Goal: Transaction & Acquisition: Purchase product/service

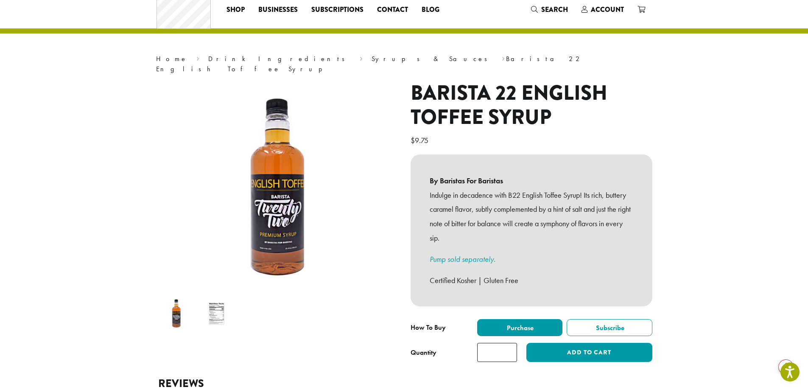
scroll to position [17, 0]
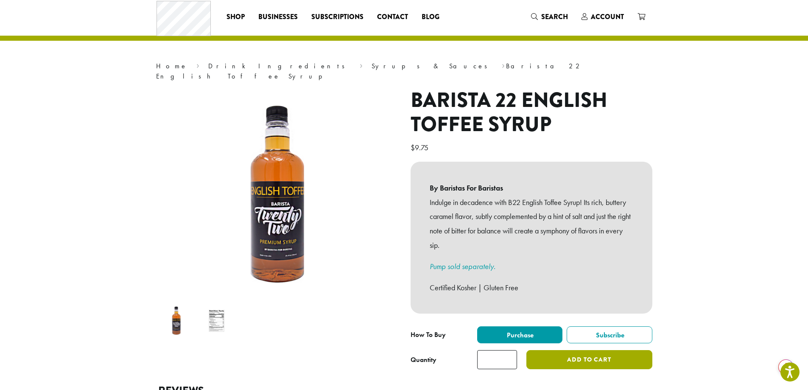
click at [553, 350] on button "Add to cart" at bounding box center [590, 359] width 126 height 19
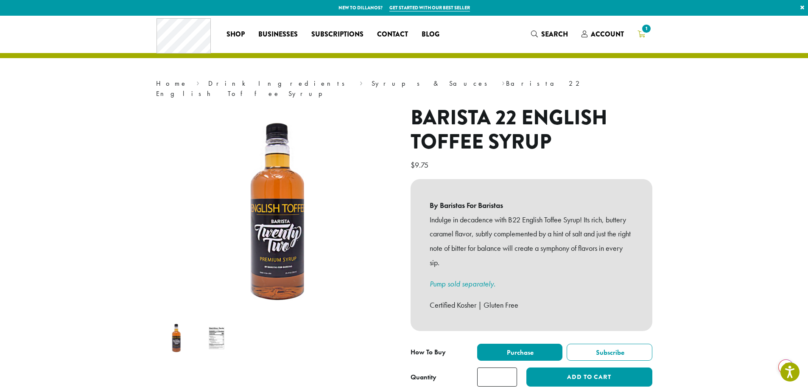
click at [647, 31] on span "1" at bounding box center [646, 28] width 11 height 11
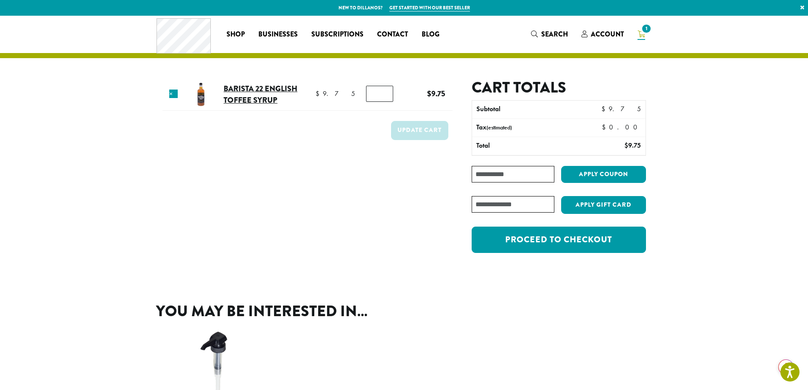
click at [233, 94] on link "Barista 22 English Toffee Syrup" at bounding box center [261, 94] width 74 height 23
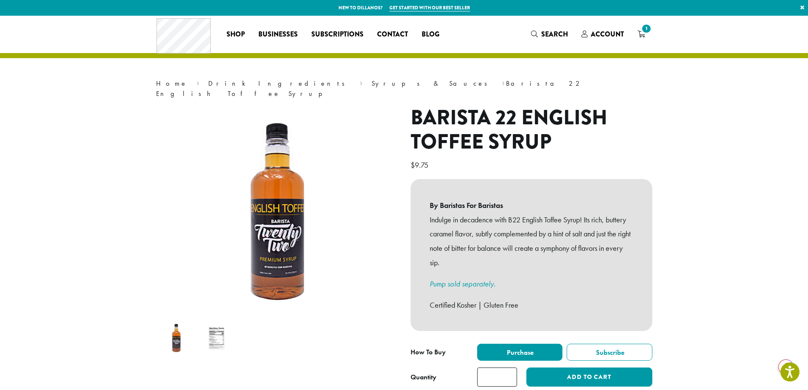
click at [218, 322] on img at bounding box center [217, 338] width 34 height 34
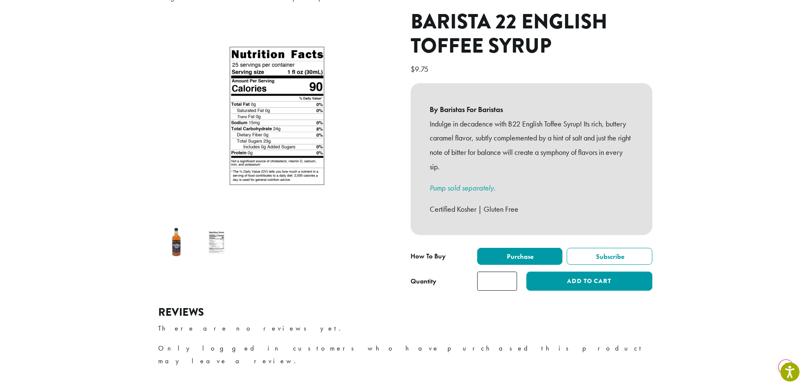
scroll to position [127, 0]
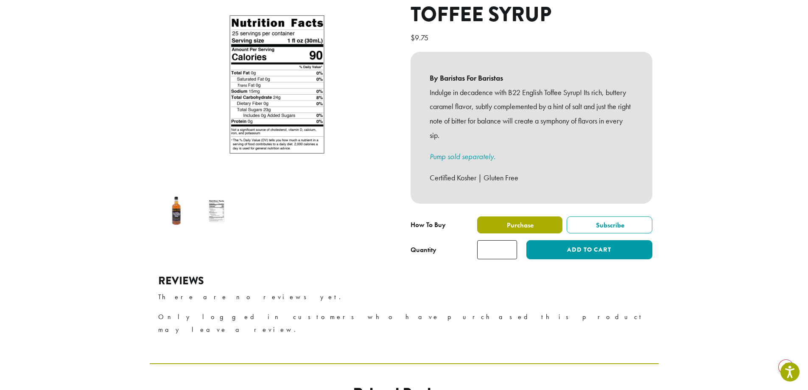
click at [518, 216] on label "Purchase" at bounding box center [520, 224] width 86 height 17
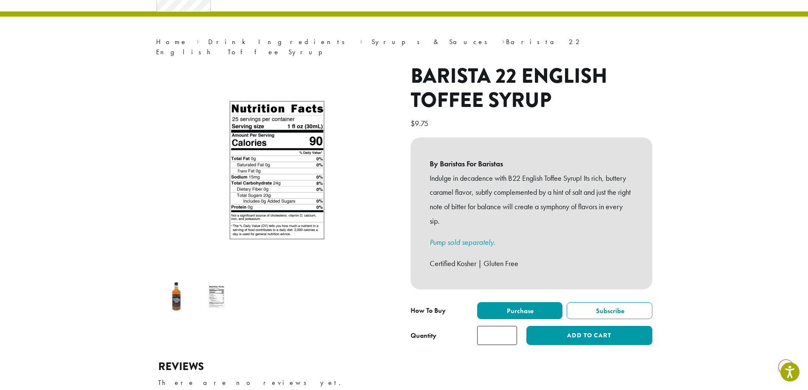
scroll to position [0, 0]
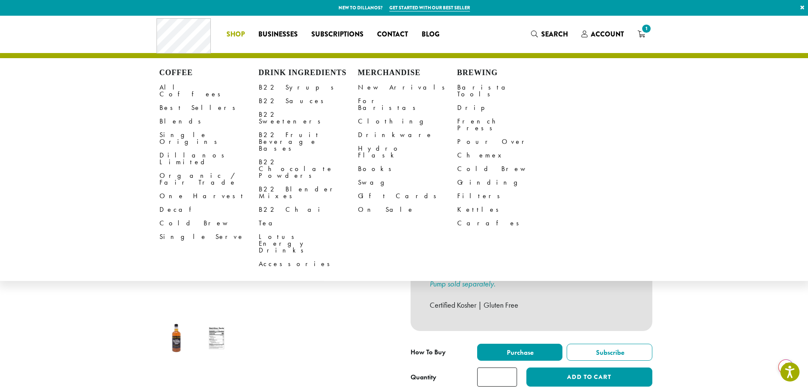
click at [239, 32] on li "Coffee All Coffees Best Sellers Blends Single Origins Dillanos Limited Organic …" at bounding box center [236, 35] width 32 height 14
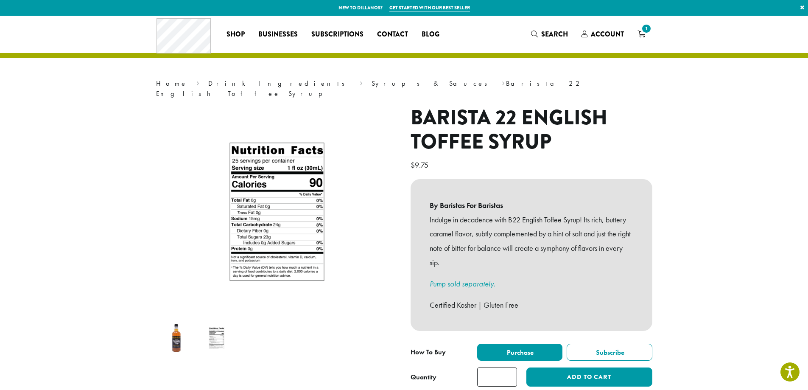
scroll to position [341, 0]
